Goal: Task Accomplishment & Management: Complete application form

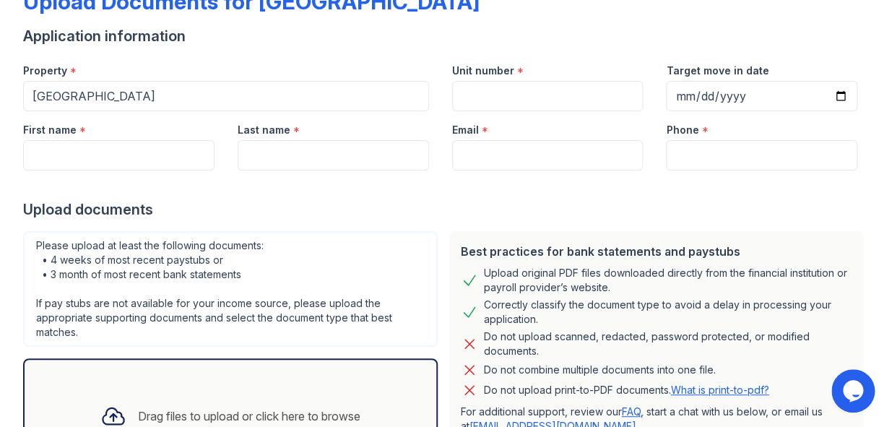
scroll to position [79, 0]
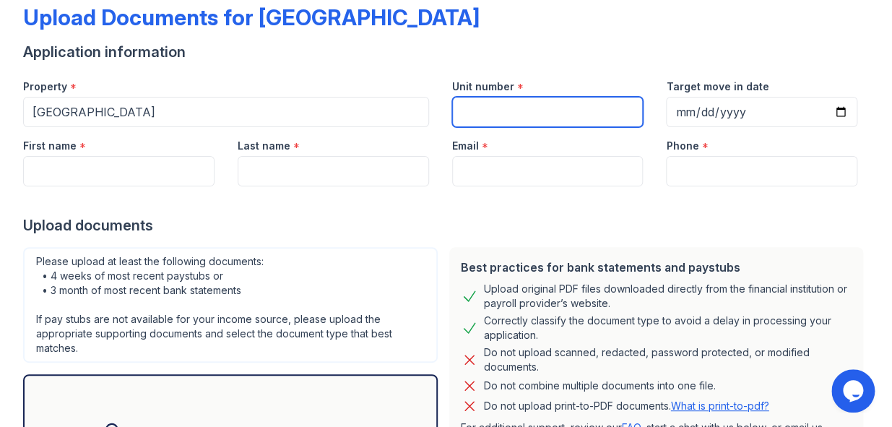
click at [572, 118] on input "Unit number" at bounding box center [547, 112] width 191 height 30
type input "na"
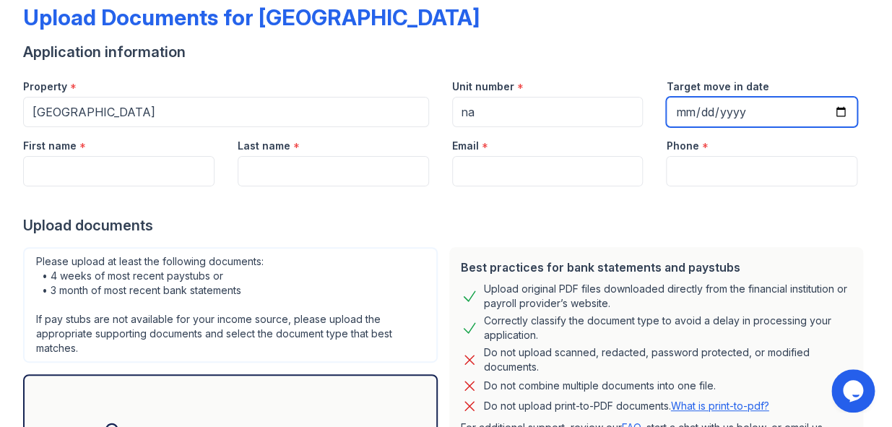
click at [831, 112] on input "Target move in date" at bounding box center [761, 112] width 191 height 30
type input "[DATE]"
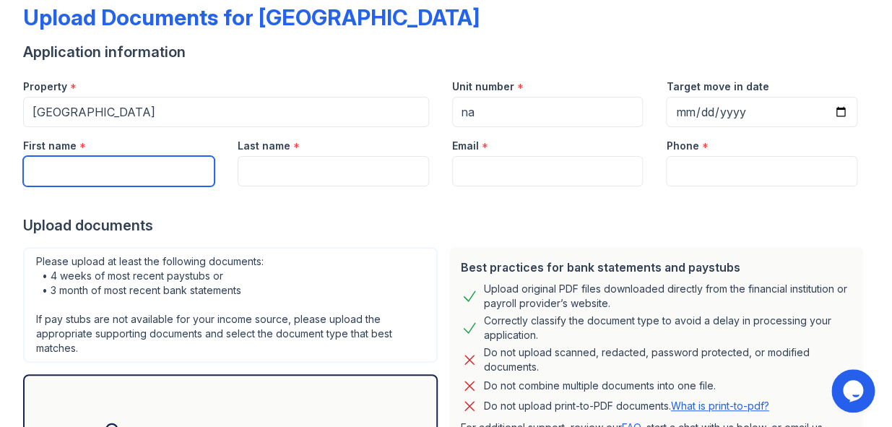
click at [177, 171] on input "First name" at bounding box center [118, 171] width 191 height 30
click at [111, 162] on input "First name" at bounding box center [118, 171] width 191 height 30
type input "[PERSON_NAME]"
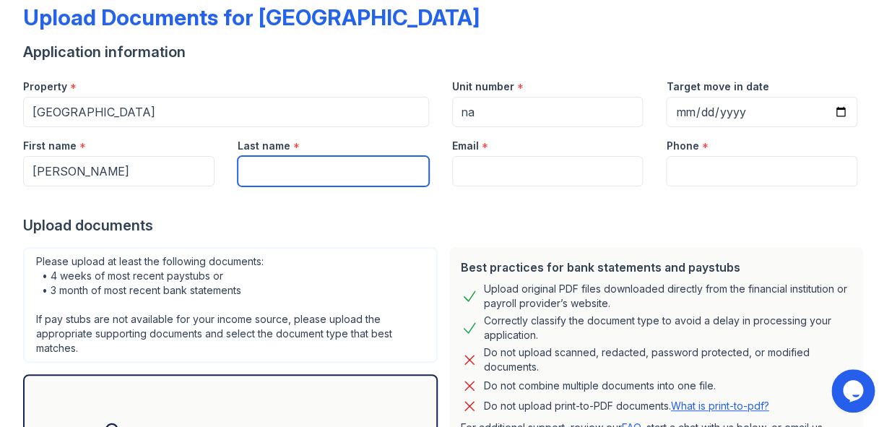
type input "[PERSON_NAME]"
type input "[EMAIL_ADDRESS][DOMAIN_NAME]"
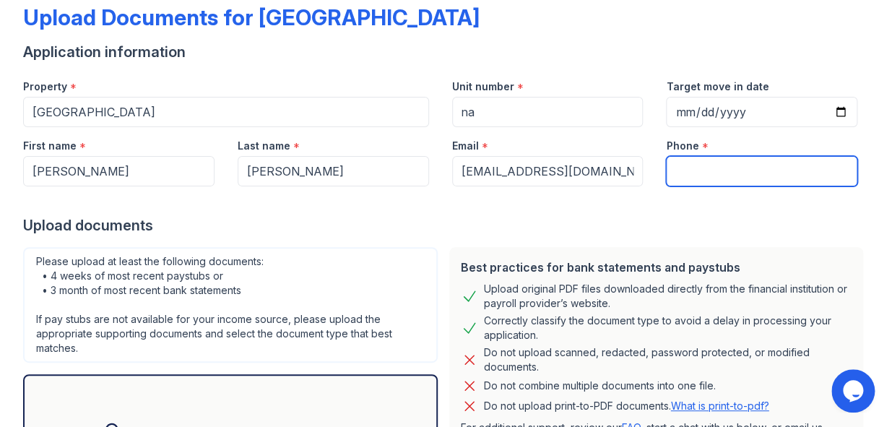
type input "(678) 508-0661"
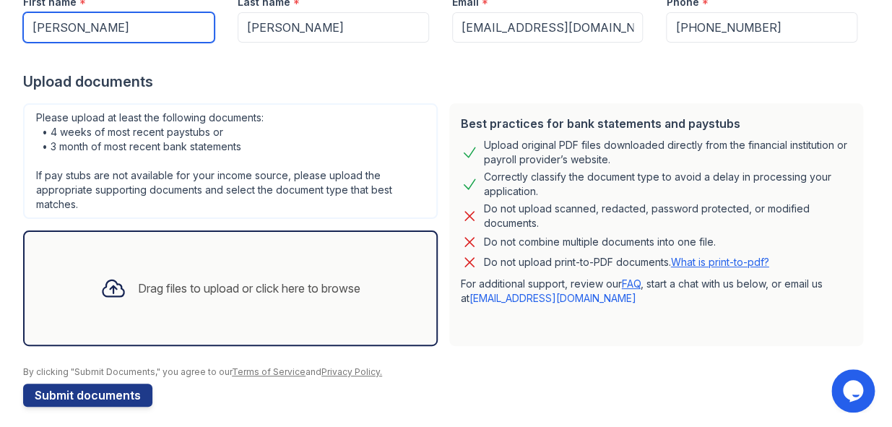
scroll to position [224, 0]
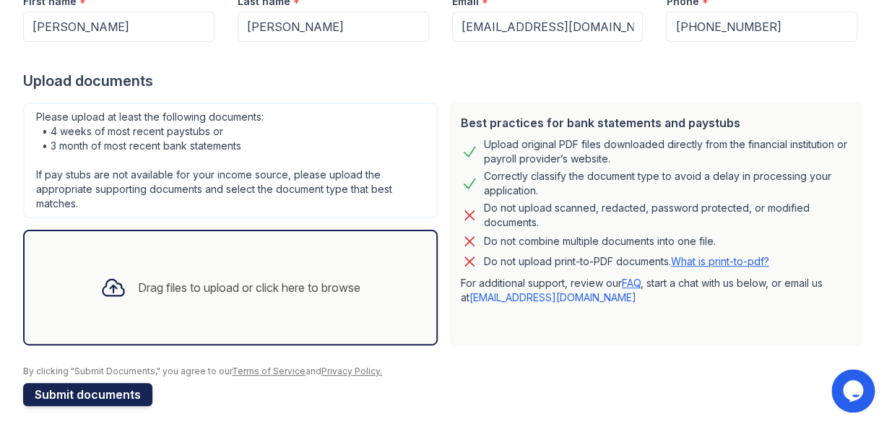
click at [87, 394] on button "Submit documents" at bounding box center [87, 394] width 129 height 23
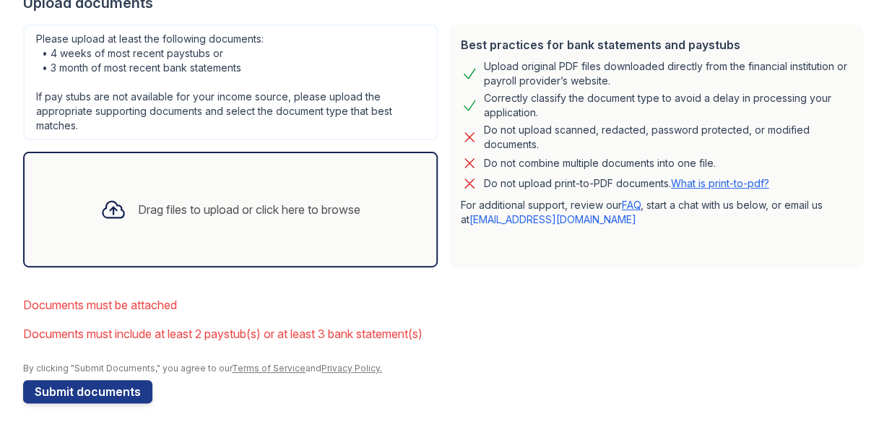
scroll to position [347, 0]
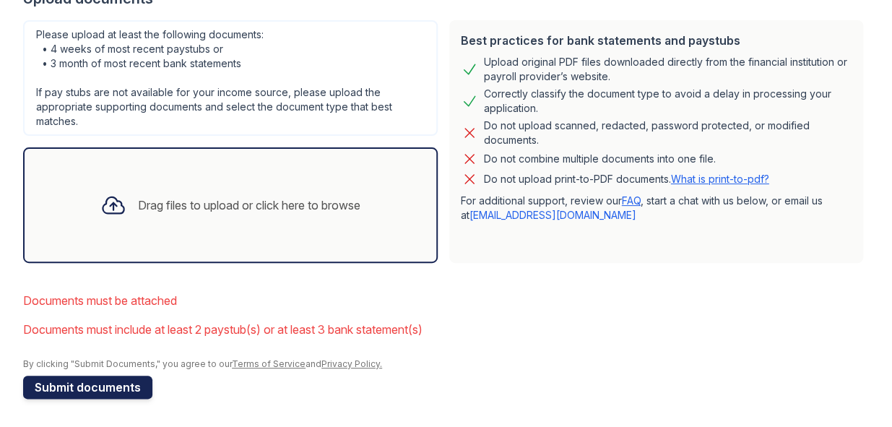
click at [95, 394] on button "Submit documents" at bounding box center [87, 387] width 129 height 23
click at [109, 202] on icon at bounding box center [113, 205] width 26 height 26
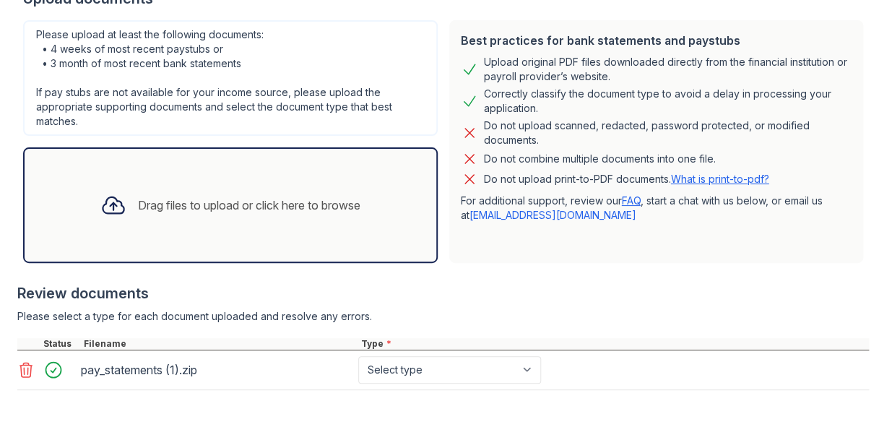
scroll to position [467, 0]
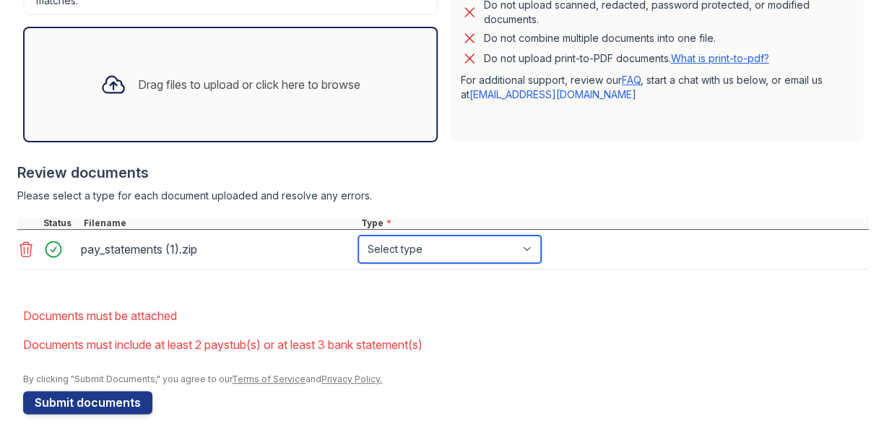
click at [527, 251] on select "Select type Paystub Bank Statement Offer Letter Tax Documents Benefit Award Let…" at bounding box center [449, 249] width 183 height 27
select select "paystub"
click at [358, 236] on select "Select type Paystub Bank Statement Offer Letter Tax Documents Benefit Award Let…" at bounding box center [449, 249] width 183 height 27
click at [105, 85] on icon at bounding box center [113, 85] width 21 height 17
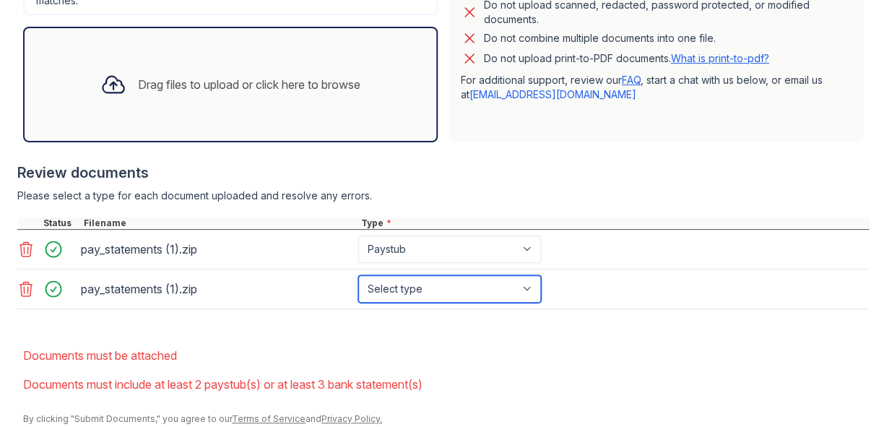
click at [524, 288] on select "Select type Paystub Bank Statement Offer Letter Tax Documents Benefit Award Let…" at bounding box center [449, 288] width 183 height 27
select select "paystub"
click at [358, 275] on select "Select type Paystub Bank Statement Offer Letter Tax Documents Benefit Award Let…" at bounding box center [449, 288] width 183 height 27
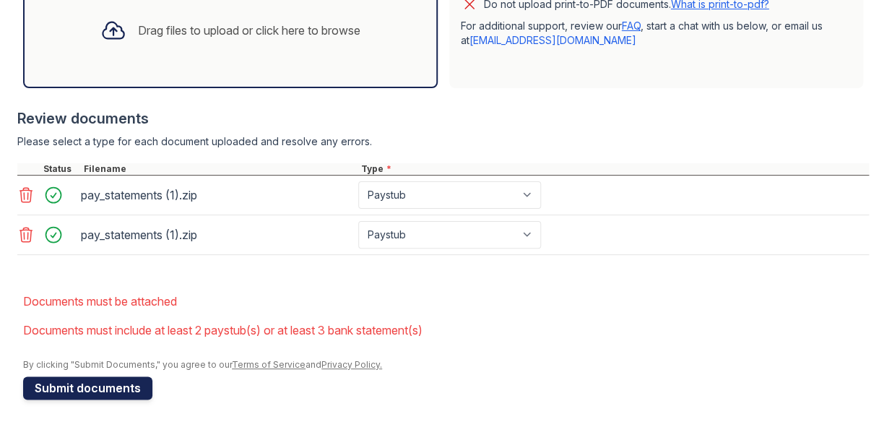
click at [99, 382] on button "Submit documents" at bounding box center [87, 387] width 129 height 23
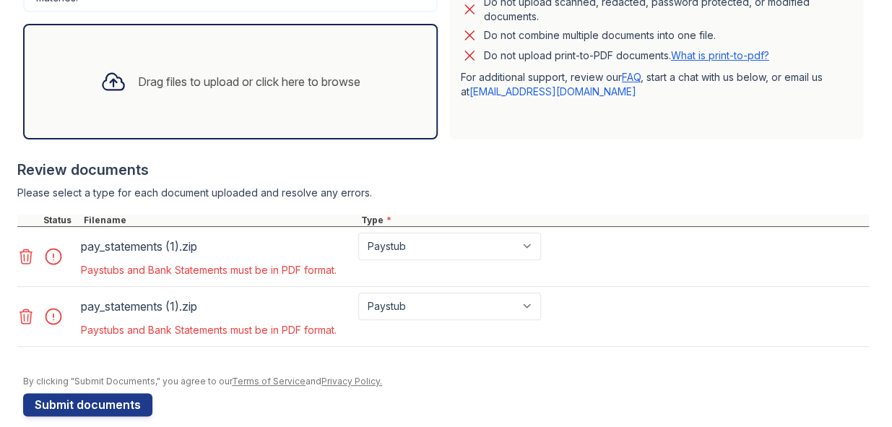
scroll to position [487, 0]
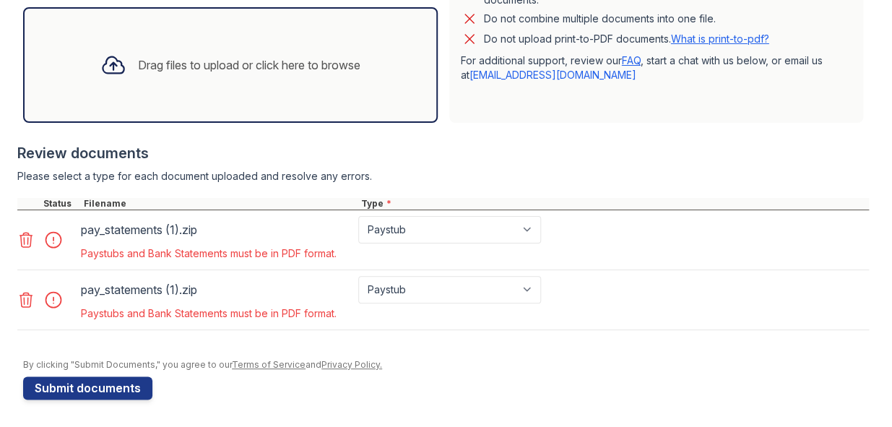
click at [25, 233] on icon at bounding box center [26, 240] width 12 height 14
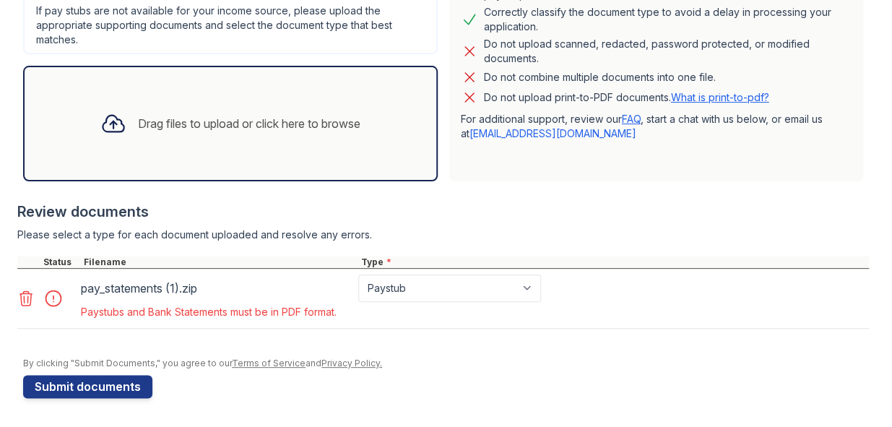
scroll to position [427, 0]
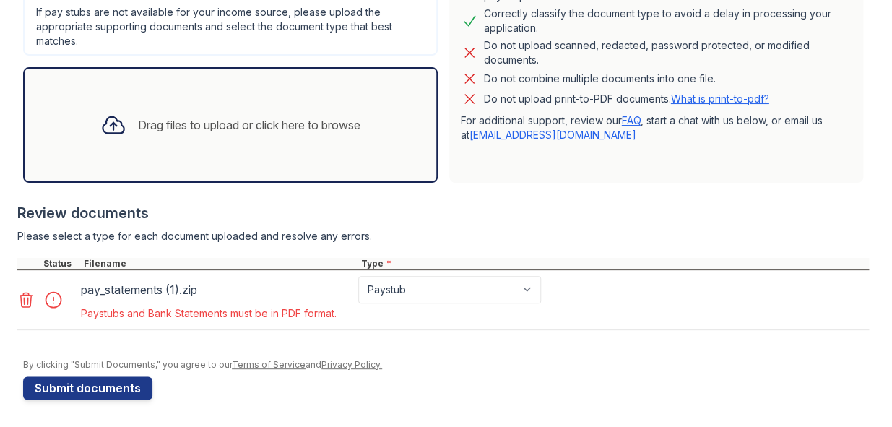
click at [25, 298] on icon at bounding box center [25, 299] width 17 height 17
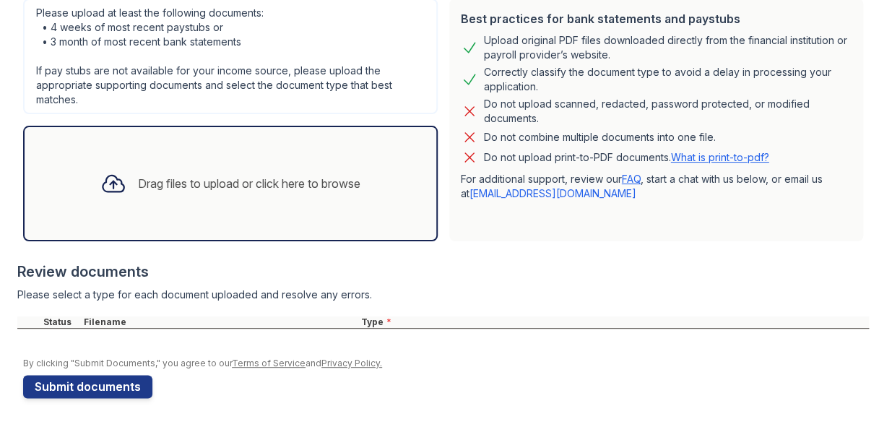
scroll to position [368, 0]
click at [101, 178] on icon at bounding box center [113, 184] width 26 height 26
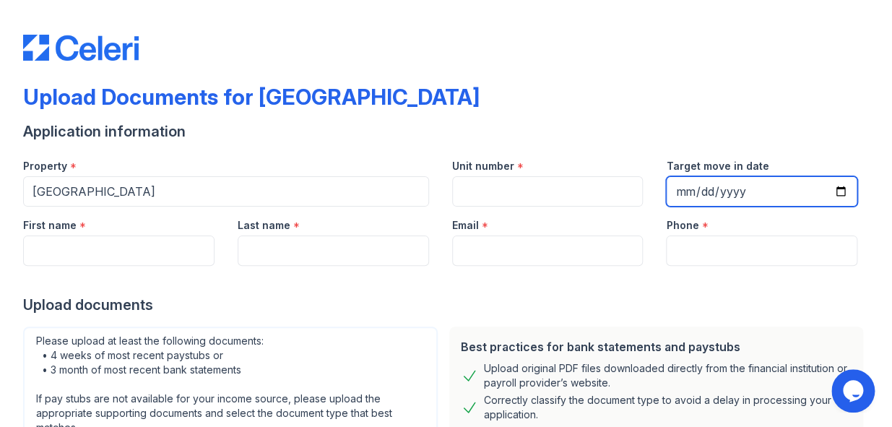
click at [702, 196] on input "Target move in date" at bounding box center [761, 191] width 191 height 30
click at [833, 187] on input "Target move in date" at bounding box center [761, 191] width 191 height 30
type input "2025-08-30"
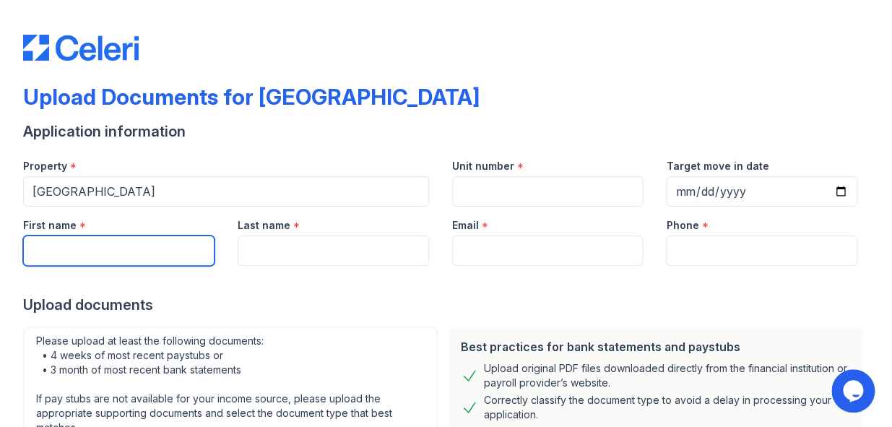
click at [72, 250] on input "First name" at bounding box center [118, 251] width 191 height 30
type input "Christopher"
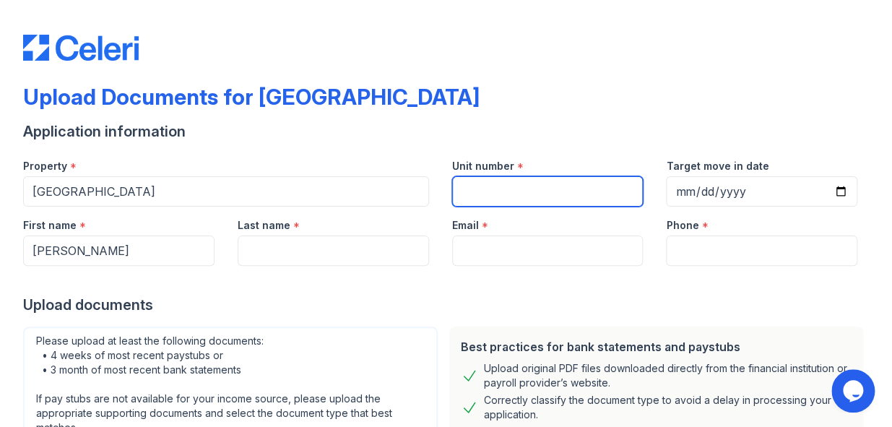
type input "na"
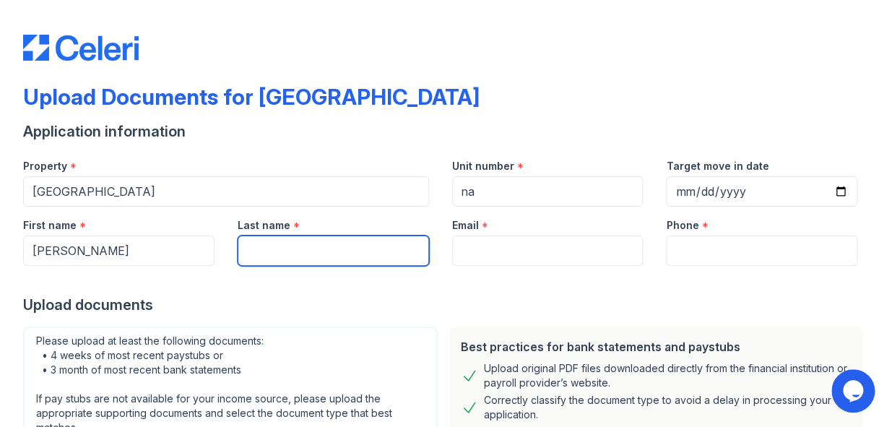
type input "Pittman"
type input "cjpittman@comcast.net"
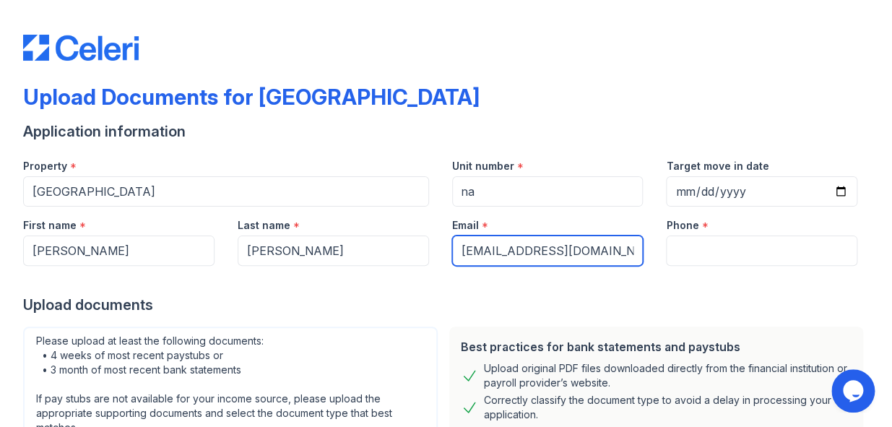
type input "+16785080661"
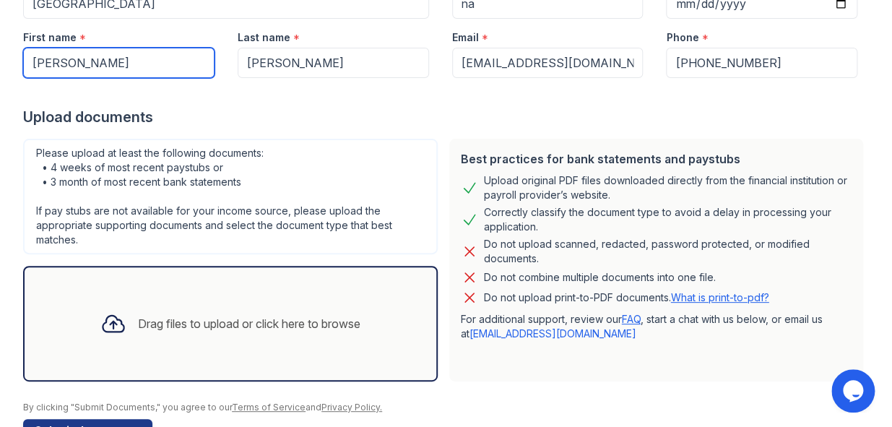
scroll to position [231, 0]
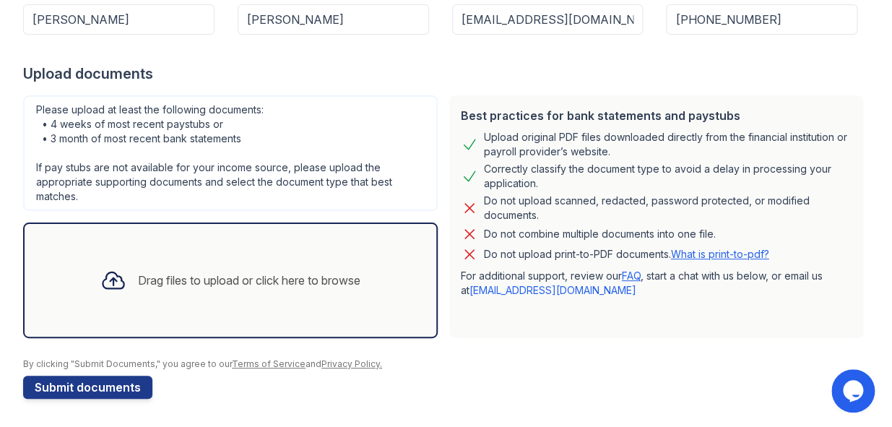
click at [108, 275] on icon at bounding box center [113, 280] width 26 height 26
click at [105, 288] on icon at bounding box center [113, 280] width 21 height 17
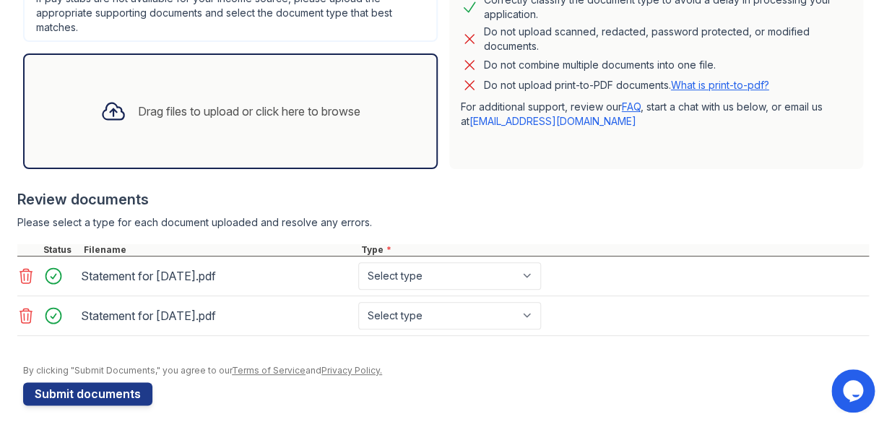
scroll to position [406, 0]
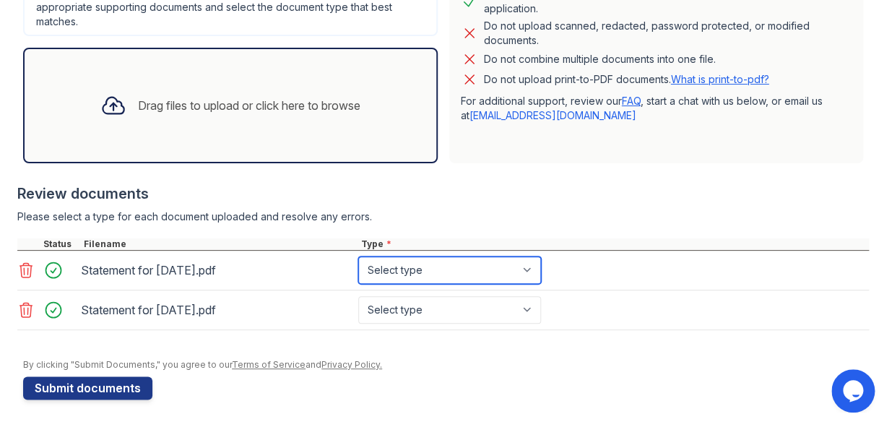
click at [533, 275] on select "Select type Paystub Bank Statement Offer Letter Tax Documents Benefit Award Let…" at bounding box center [449, 270] width 183 height 27
select select "paystub"
click at [358, 257] on select "Select type Paystub Bank Statement Offer Letter Tax Documents Benefit Award Let…" at bounding box center [449, 270] width 183 height 27
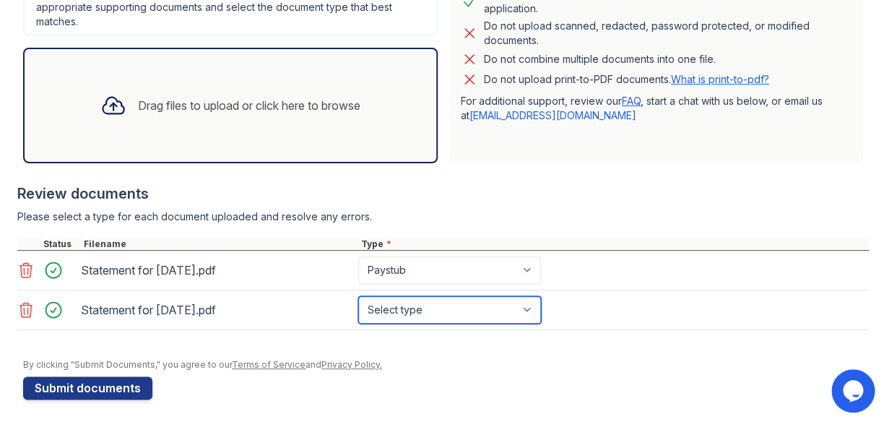
click at [464, 311] on select "Select type Paystub Bank Statement Offer Letter Tax Documents Benefit Award Let…" at bounding box center [449, 309] width 183 height 27
select select "paystub"
click at [358, 296] on select "Select type Paystub Bank Statement Offer Letter Tax Documents Benefit Award Let…" at bounding box center [449, 309] width 183 height 27
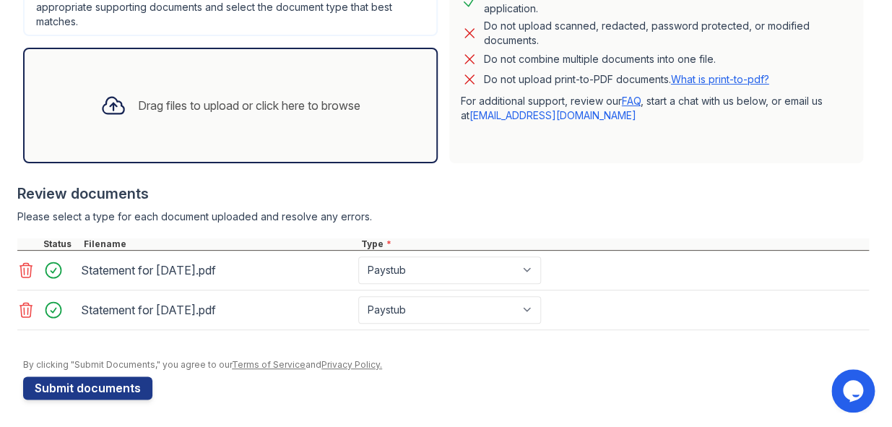
click at [110, 100] on icon at bounding box center [113, 106] width 21 height 17
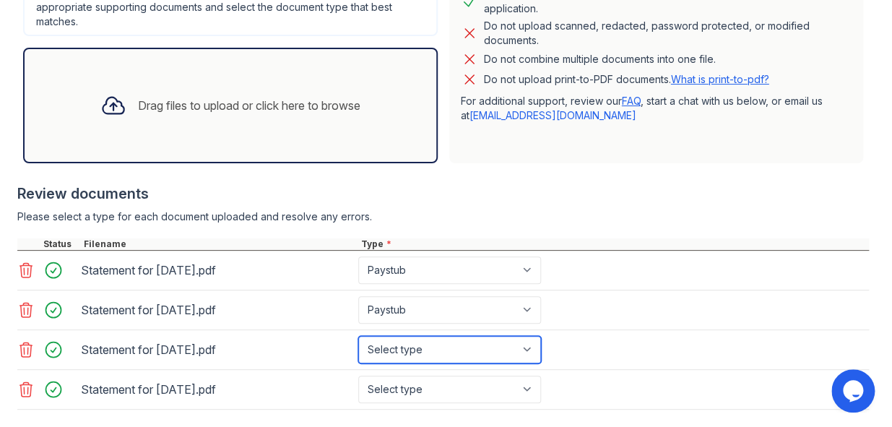
click at [535, 350] on select "Select type Paystub Bank Statement Offer Letter Tax Documents Benefit Award Let…" at bounding box center [449, 349] width 183 height 27
click at [358, 336] on select "Select type Paystub Bank Statement Offer Letter Tax Documents Benefit Award Let…" at bounding box center [449, 349] width 183 height 27
click at [519, 350] on select "Select type Paystub Bank Statement Offer Letter Tax Documents Benefit Award Let…" at bounding box center [449, 349] width 183 height 27
select select "paystub"
click at [358, 336] on select "Select type Paystub Bank Statement Offer Letter Tax Documents Benefit Award Let…" at bounding box center [449, 349] width 183 height 27
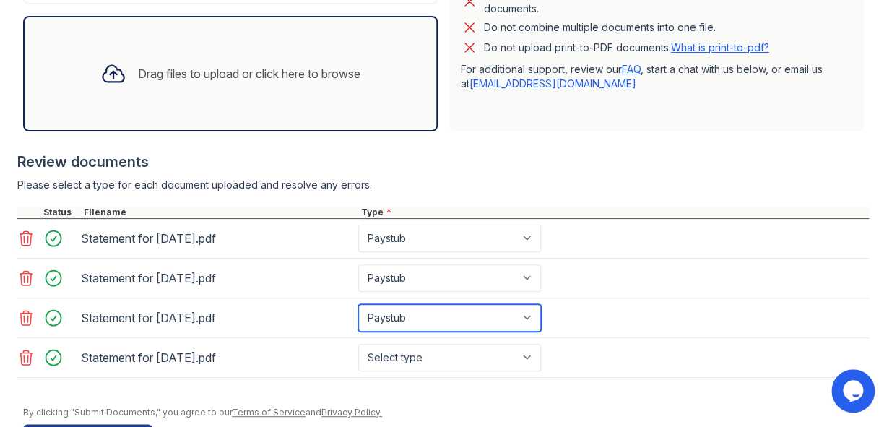
scroll to position [473, 0]
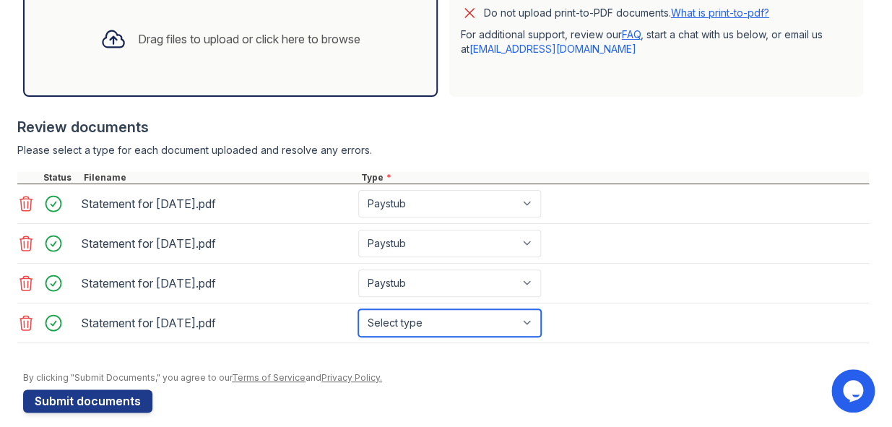
click at [535, 324] on select "Select type Paystub Bank Statement Offer Letter Tax Documents Benefit Award Let…" at bounding box center [449, 322] width 183 height 27
select select "paystub"
click at [358, 309] on select "Select type Paystub Bank Statement Offer Letter Tax Documents Benefit Award Let…" at bounding box center [449, 322] width 183 height 27
click at [108, 31] on icon at bounding box center [113, 39] width 21 height 17
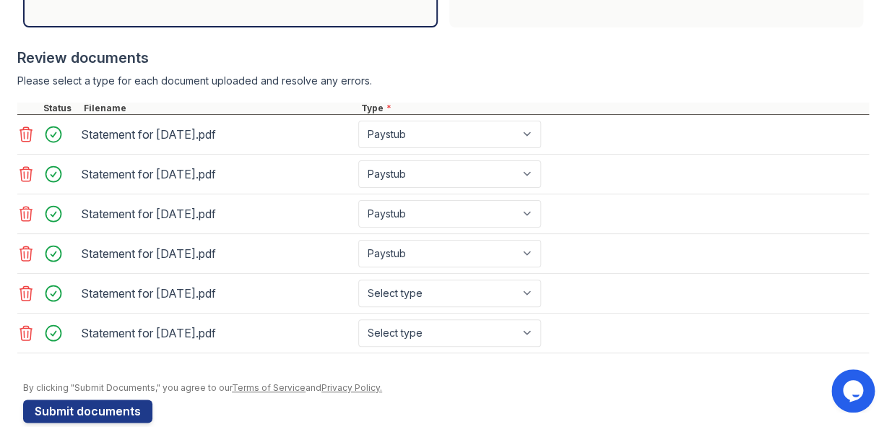
scroll to position [168, 0]
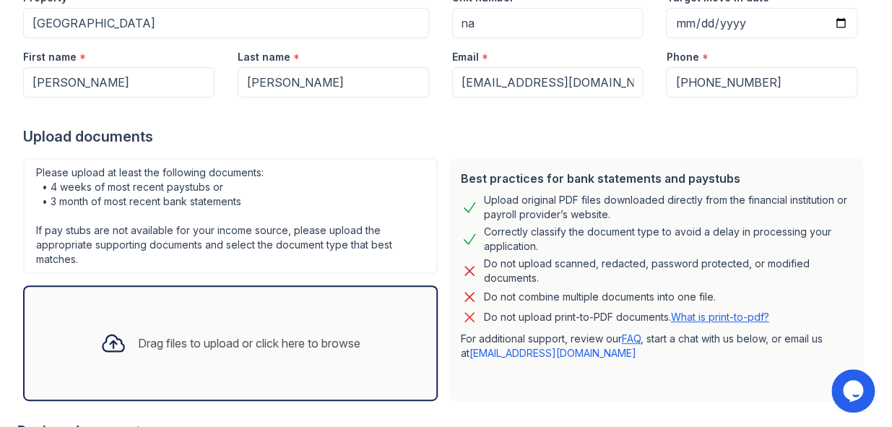
click at [105, 345] on icon at bounding box center [113, 343] width 21 height 17
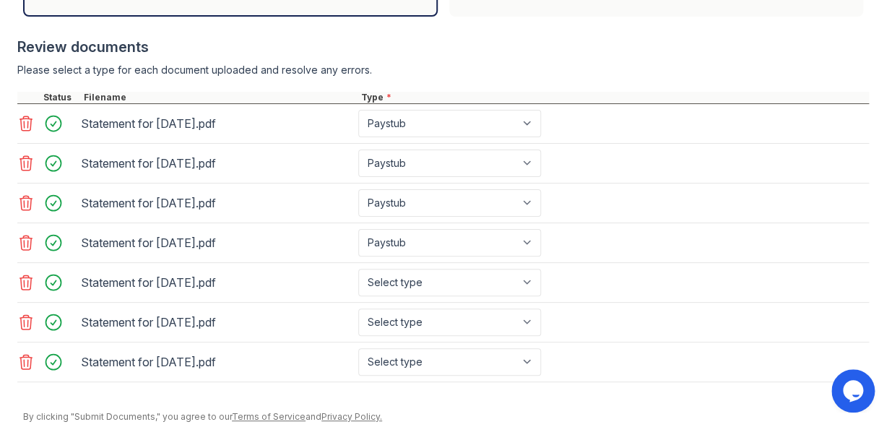
scroll to position [602, 0]
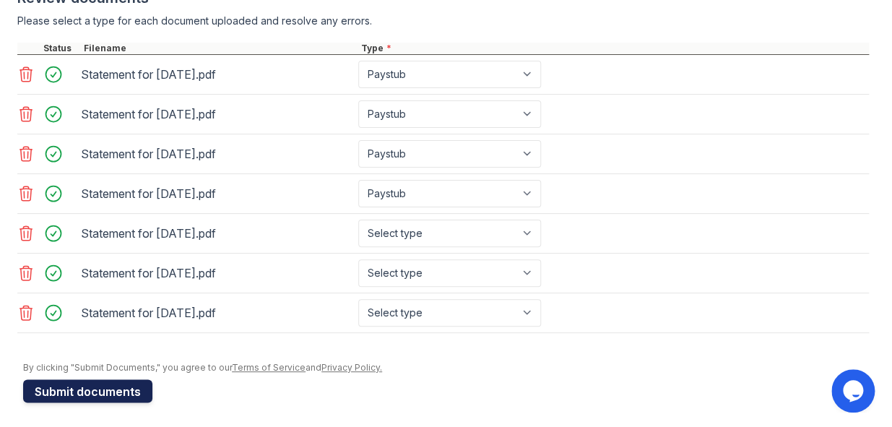
click at [107, 397] on button "Submit documents" at bounding box center [87, 390] width 129 height 23
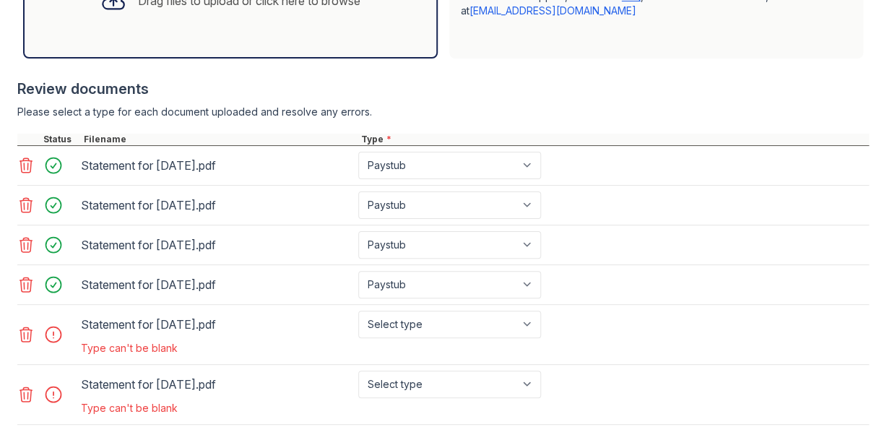
scroll to position [578, 0]
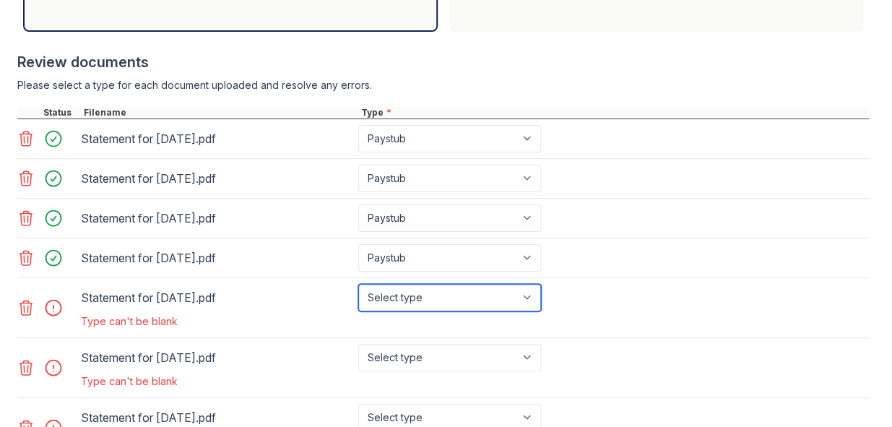
click at [525, 297] on select "Select type Paystub Bank Statement Offer Letter Tax Documents Benefit Award Let…" at bounding box center [449, 297] width 183 height 27
select select "paystub"
click at [358, 284] on select "Select type Paystub Bank Statement Offer Letter Tax Documents Benefit Award Let…" at bounding box center [449, 297] width 183 height 27
click at [518, 371] on div "Type can't be blank" at bounding box center [312, 381] width 469 height 20
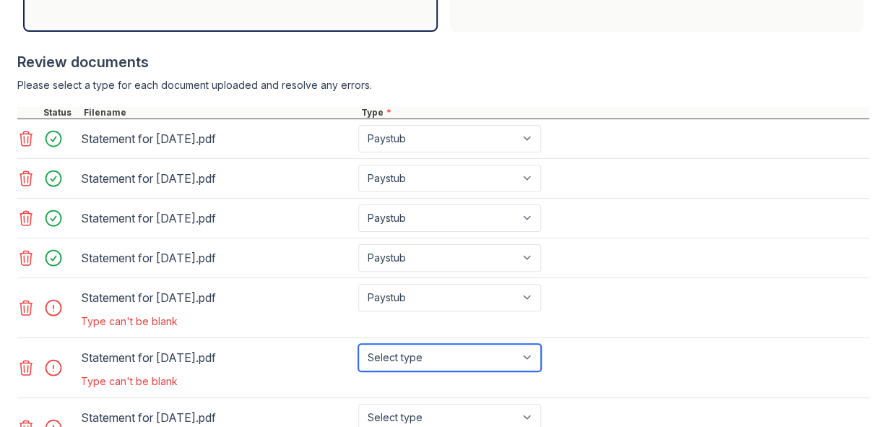
click at [522, 363] on select "Select type Paystub Bank Statement Offer Letter Tax Documents Benefit Award Let…" at bounding box center [449, 357] width 183 height 27
select select "paystub"
click at [358, 344] on select "Select type Paystub Bank Statement Offer Letter Tax Documents Benefit Award Let…" at bounding box center [449, 357] width 183 height 27
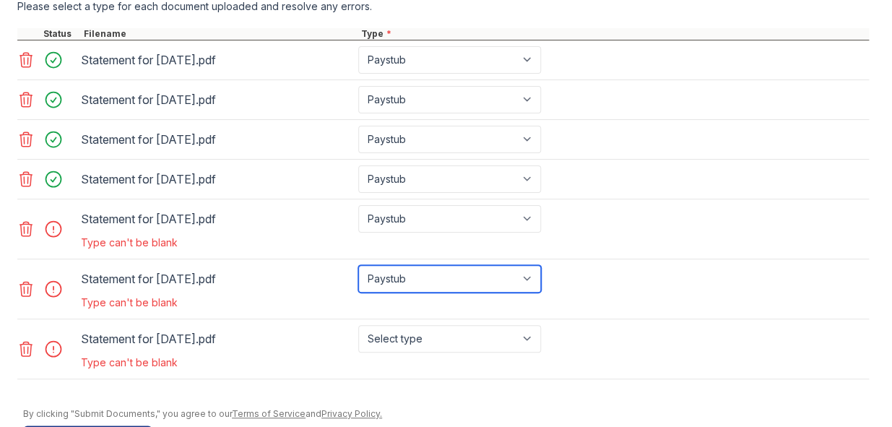
scroll to position [683, 0]
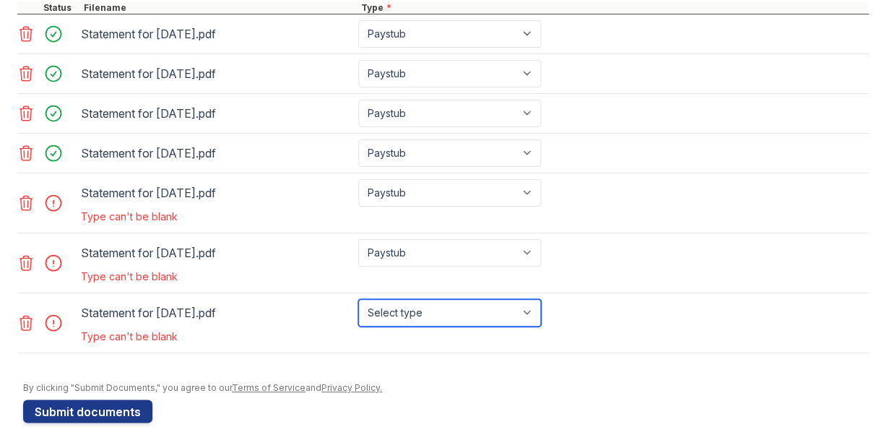
click at [528, 306] on select "Select type Paystub Bank Statement Offer Letter Tax Documents Benefit Award Let…" at bounding box center [449, 312] width 183 height 27
select select "paystub"
click at [358, 299] on select "Select type Paystub Bank Statement Offer Letter Tax Documents Benefit Award Let…" at bounding box center [449, 312] width 183 height 27
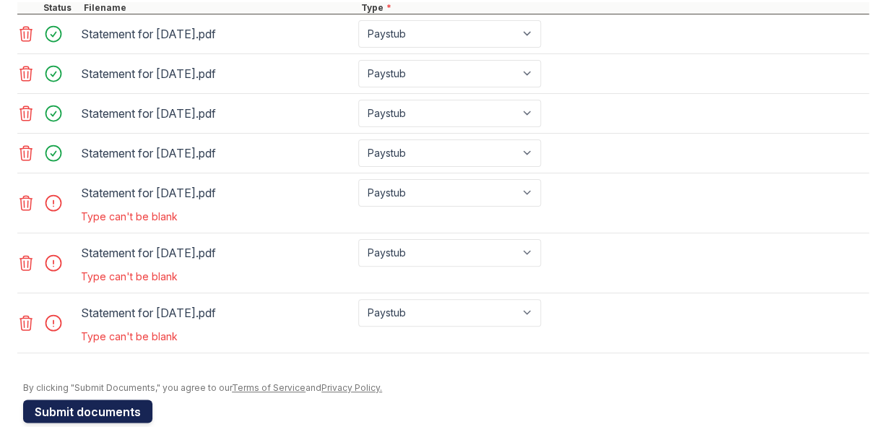
click at [75, 404] on button "Submit documents" at bounding box center [87, 411] width 129 height 23
